Goal: Information Seeking & Learning: Learn about a topic

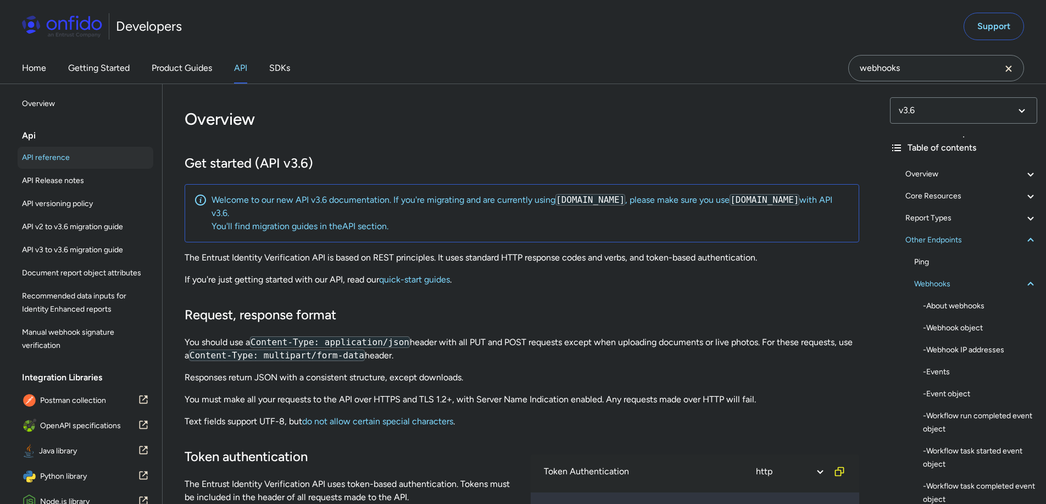
select select "http"
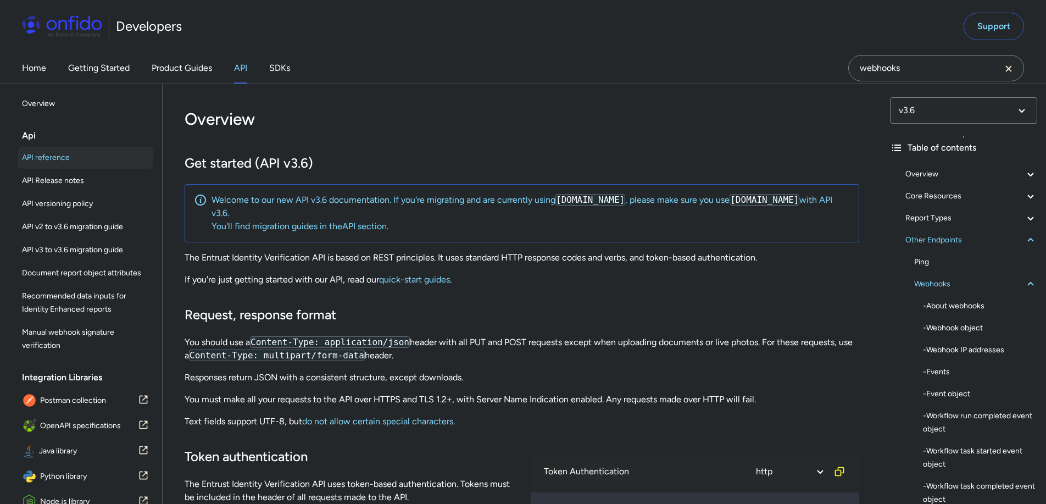
select select "http"
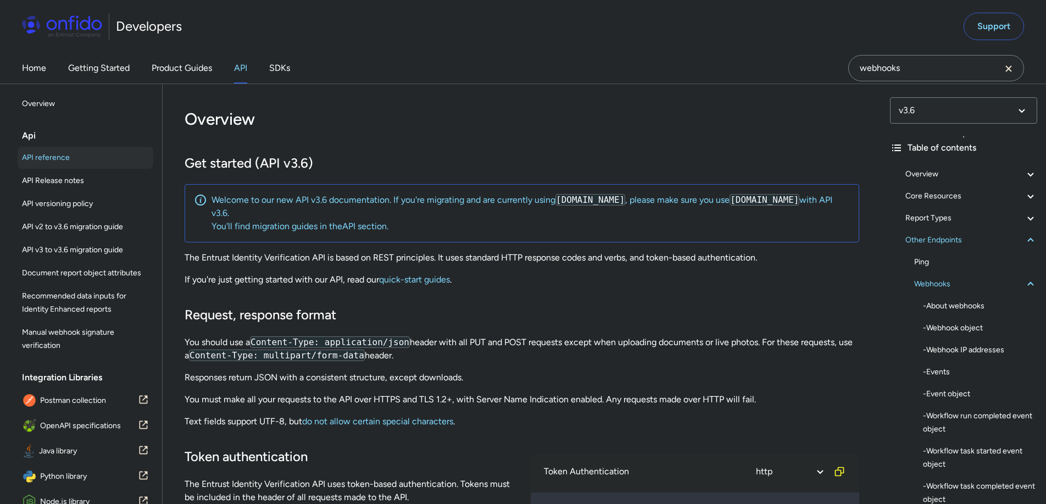
select select "http"
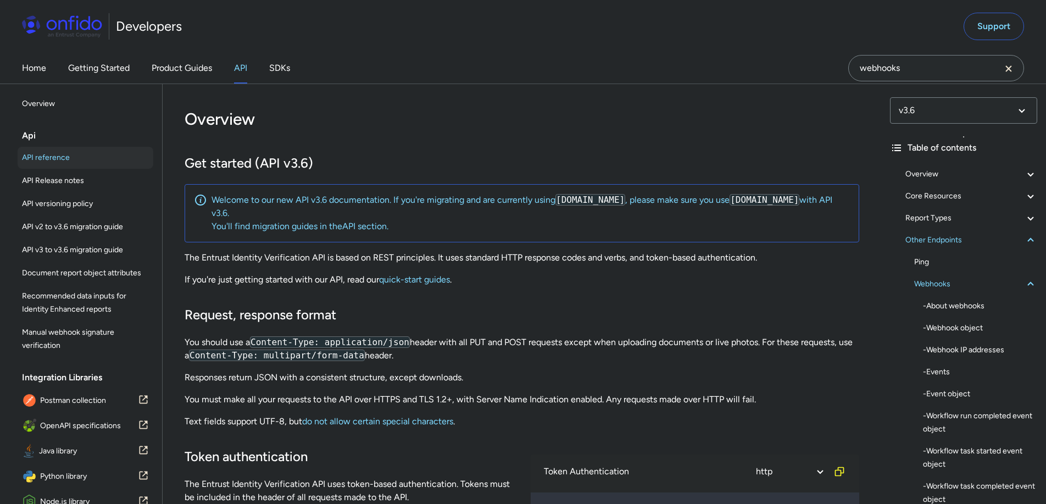
select select "http"
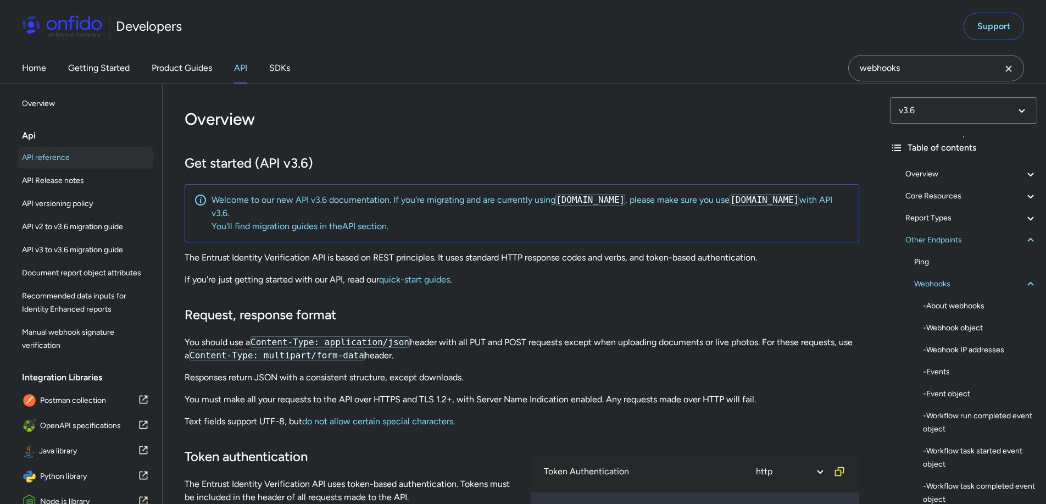
select select "http"
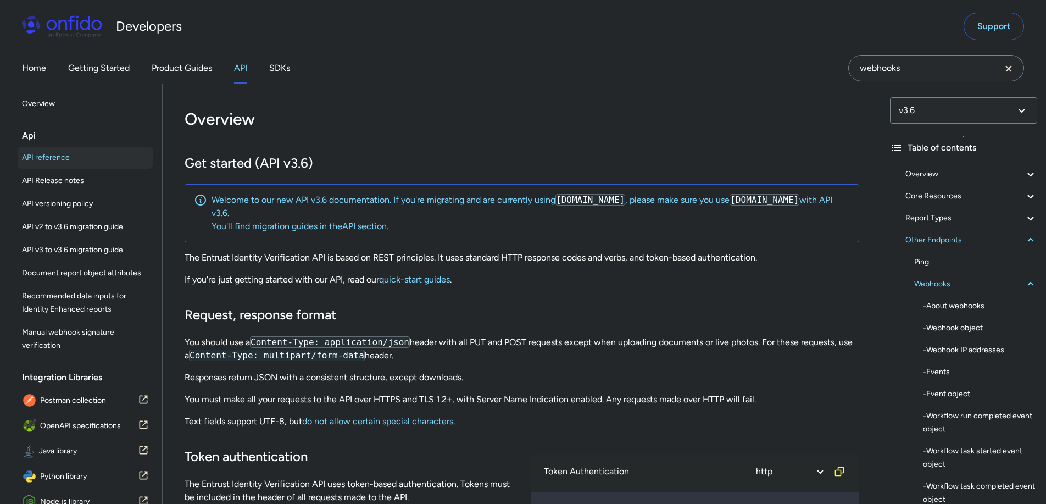
select select "http"
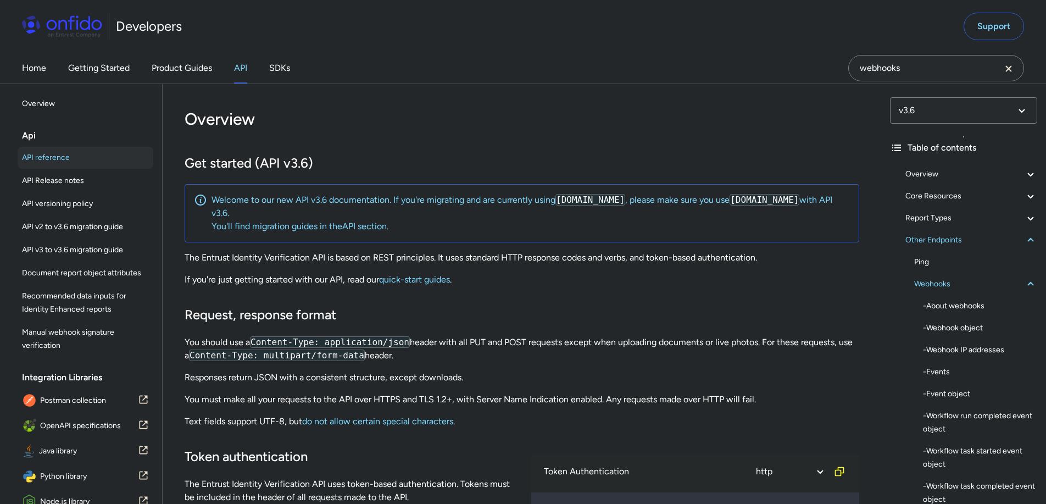
select select "http"
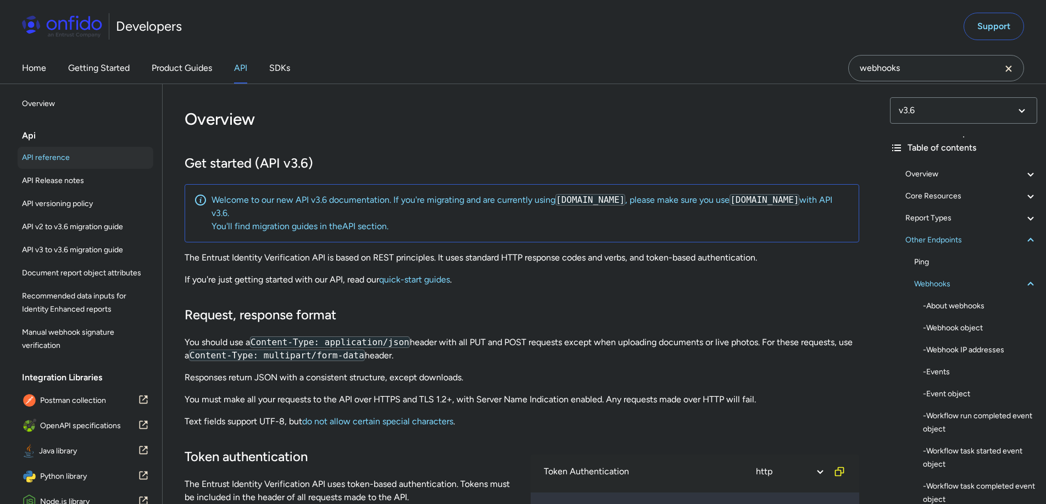
select select "http"
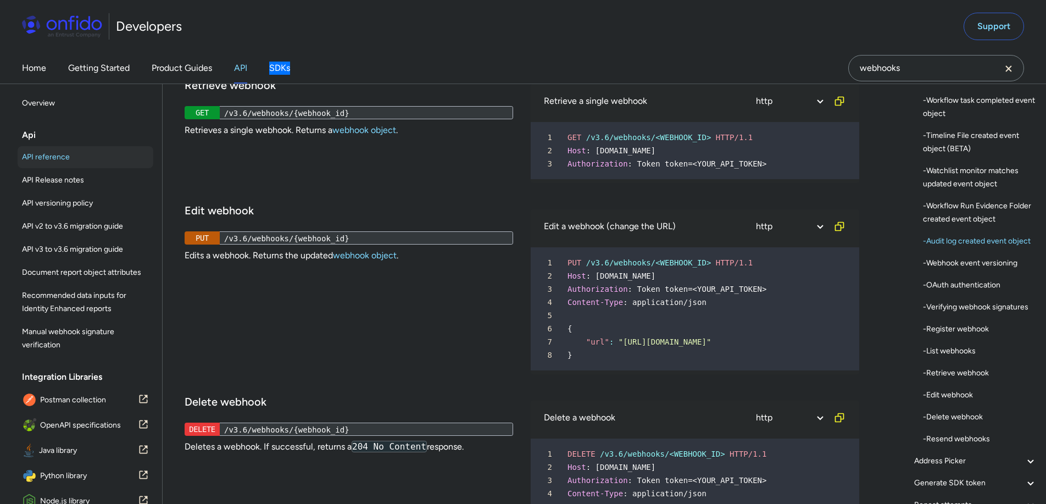
scroll to position [89330, 0]
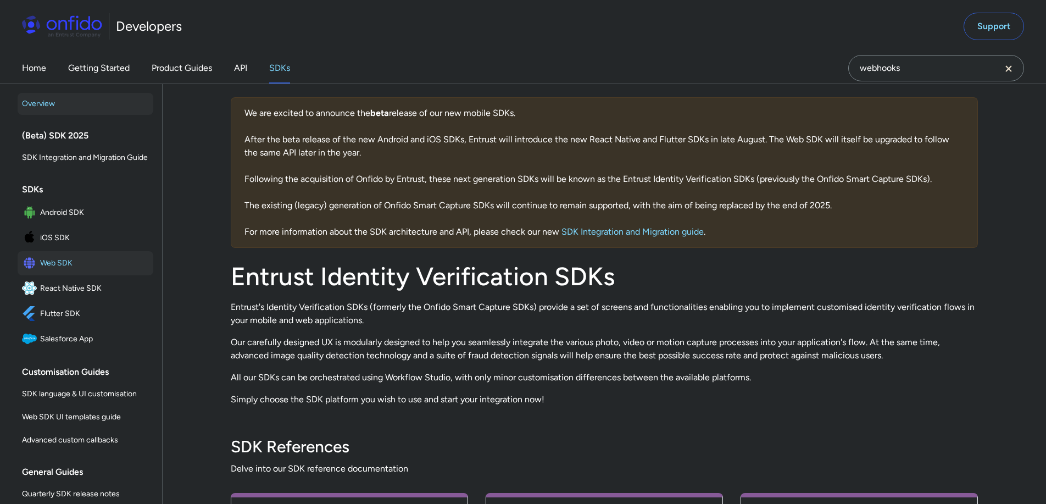
click at [66, 271] on span "Web SDK" at bounding box center [94, 262] width 109 height 15
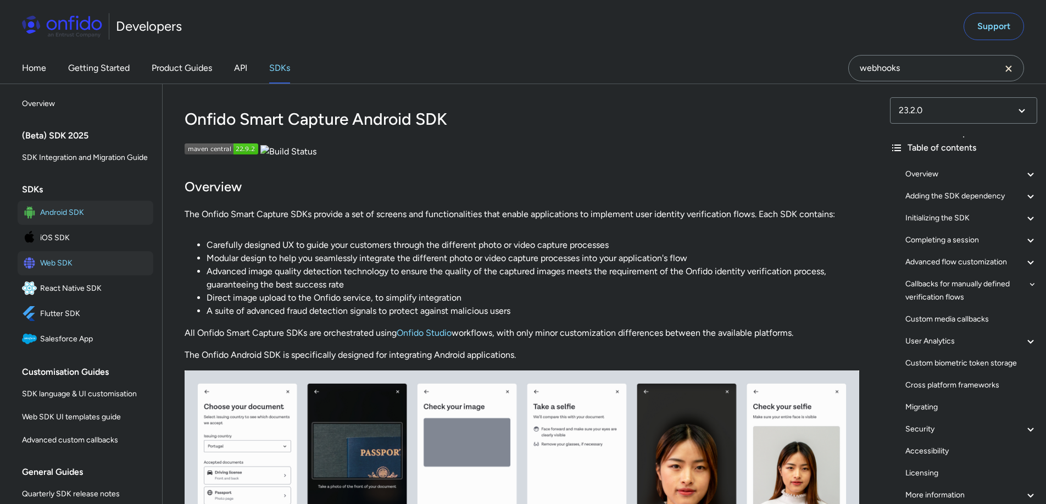
click at [64, 271] on span "Web SDK" at bounding box center [94, 262] width 109 height 15
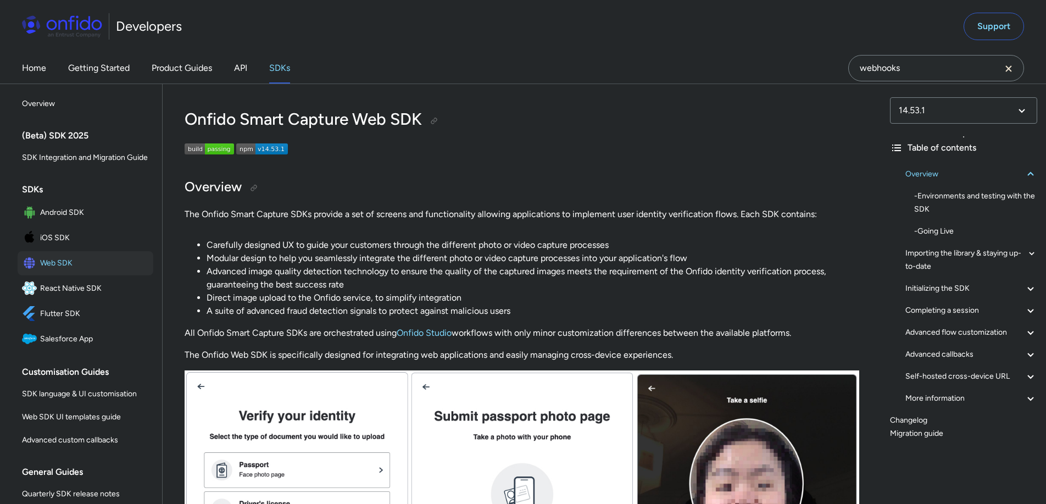
click at [911, 418] on link "Changelog" at bounding box center [963, 420] width 147 height 13
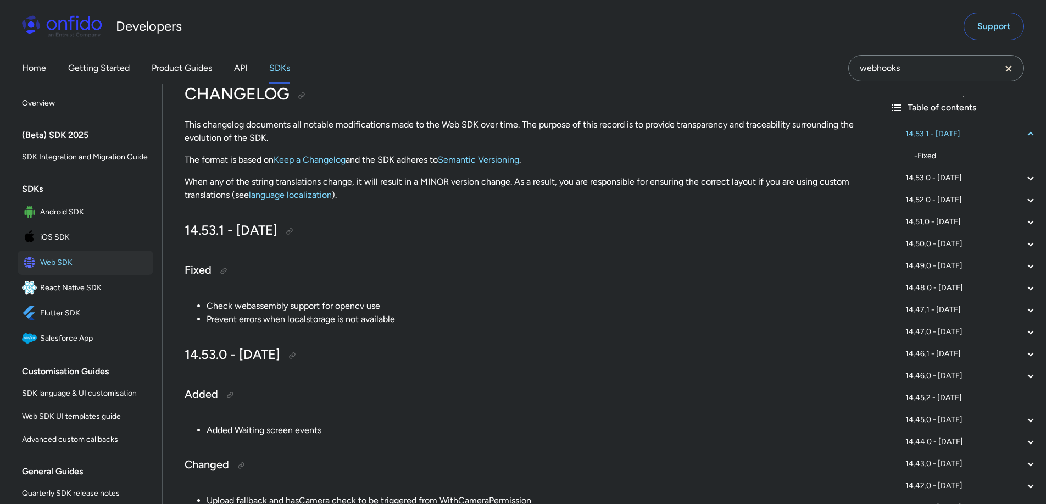
scroll to position [92, 0]
